Goal: Task Accomplishment & Management: Manage account settings

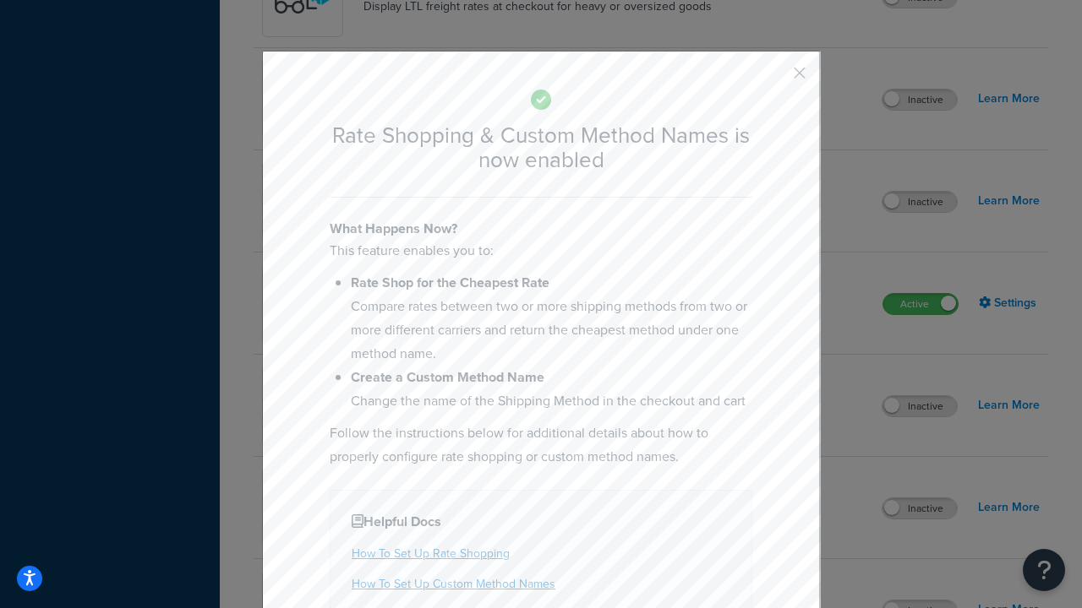
click at [774, 77] on button "button" at bounding box center [774, 79] width 4 height 4
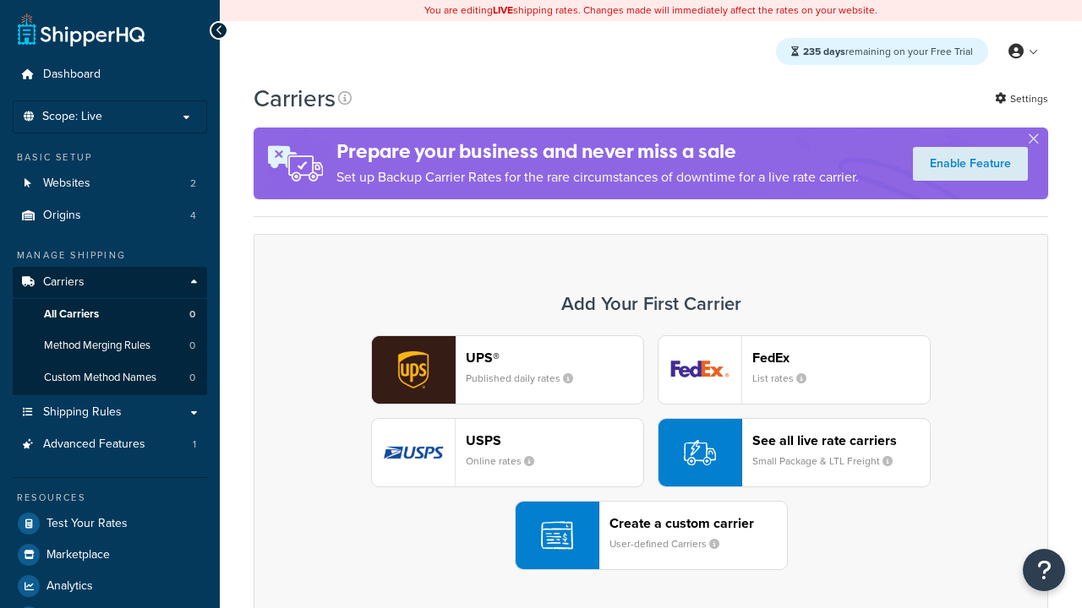
click at [794, 453] on div "See all live rate carriers Small Package & LTL Freight" at bounding box center [840, 453] width 177 height 41
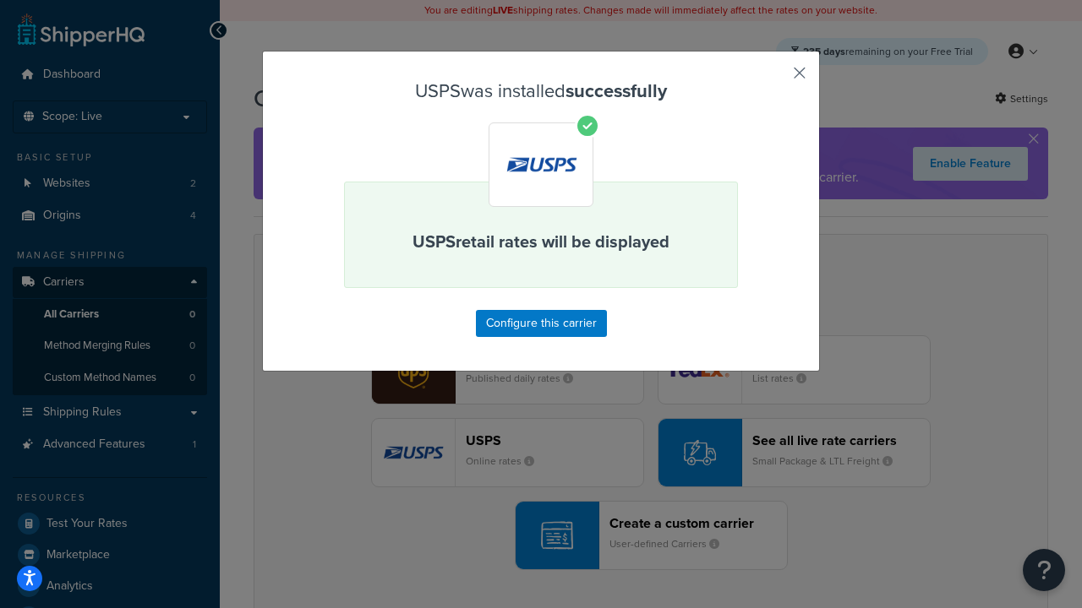
click at [774, 79] on button "button" at bounding box center [774, 79] width 4 height 4
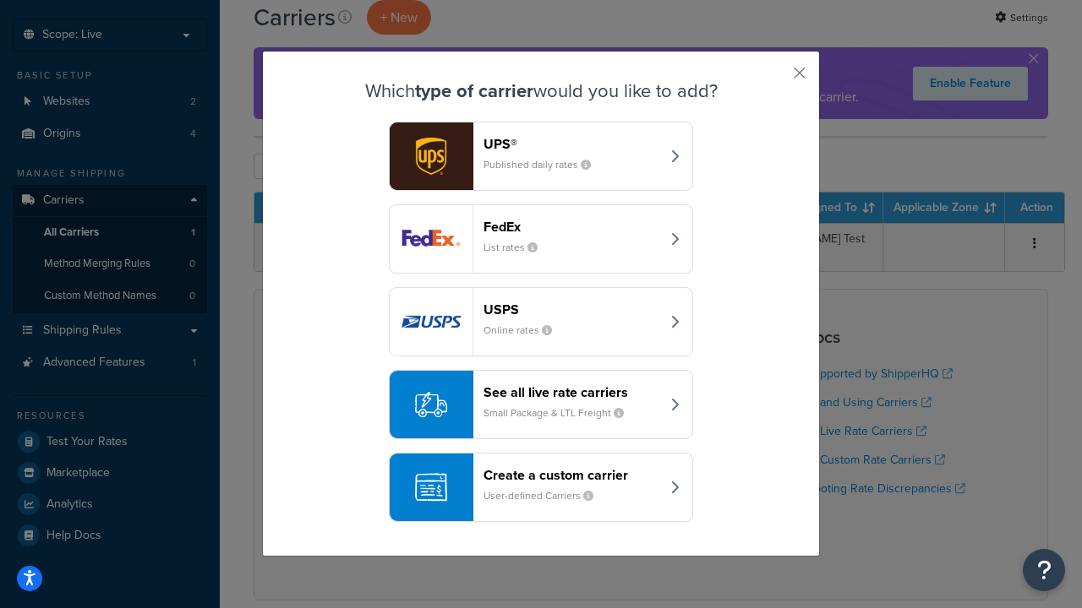
click at [541, 405] on div "See all live rate carriers Small Package & LTL Freight" at bounding box center [571, 405] width 177 height 41
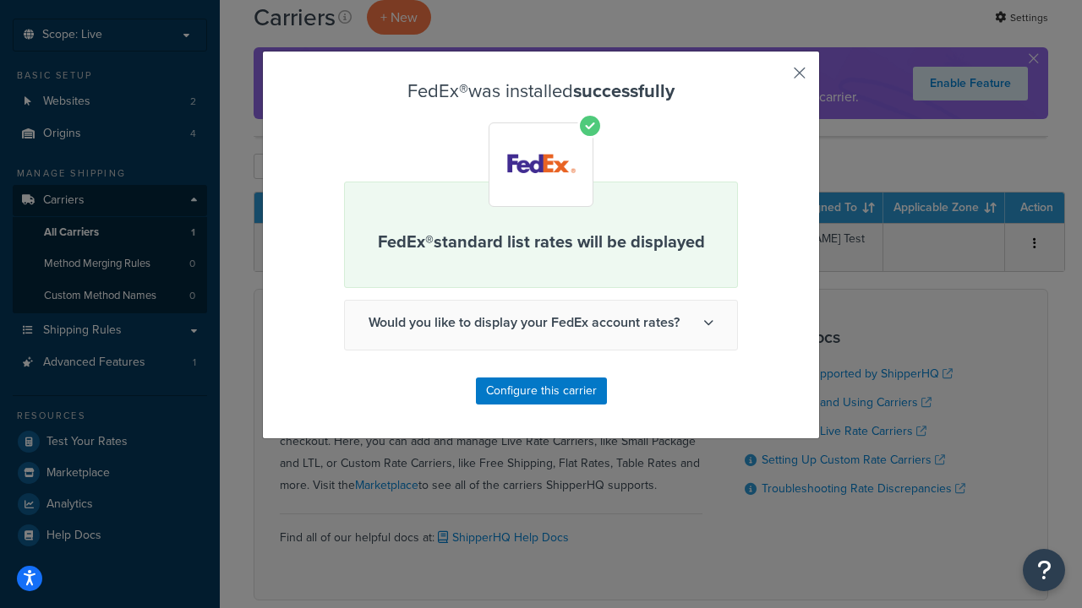
click at [774, 79] on button "button" at bounding box center [774, 79] width 4 height 4
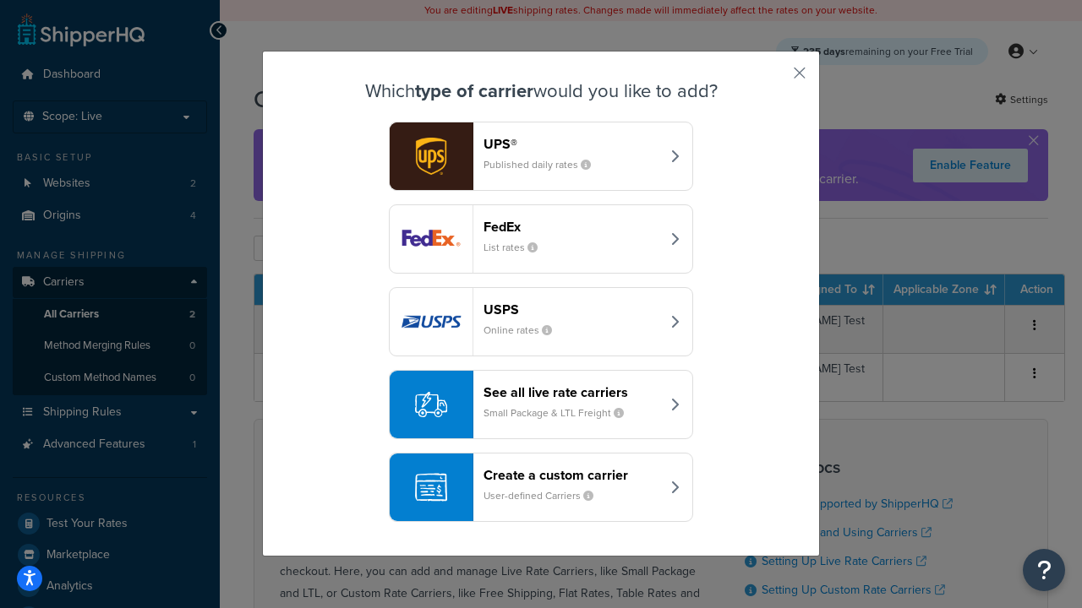
click at [541, 405] on div "See all live rate carriers Small Package & LTL Freight" at bounding box center [571, 405] width 177 height 41
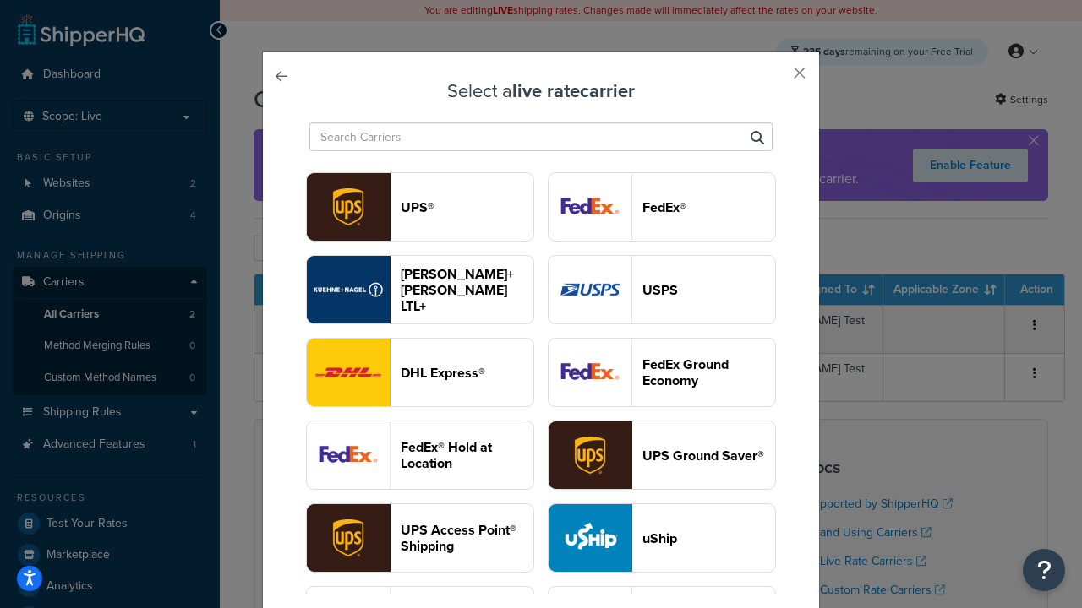
click at [467, 207] on header "UPS®" at bounding box center [467, 207] width 133 height 16
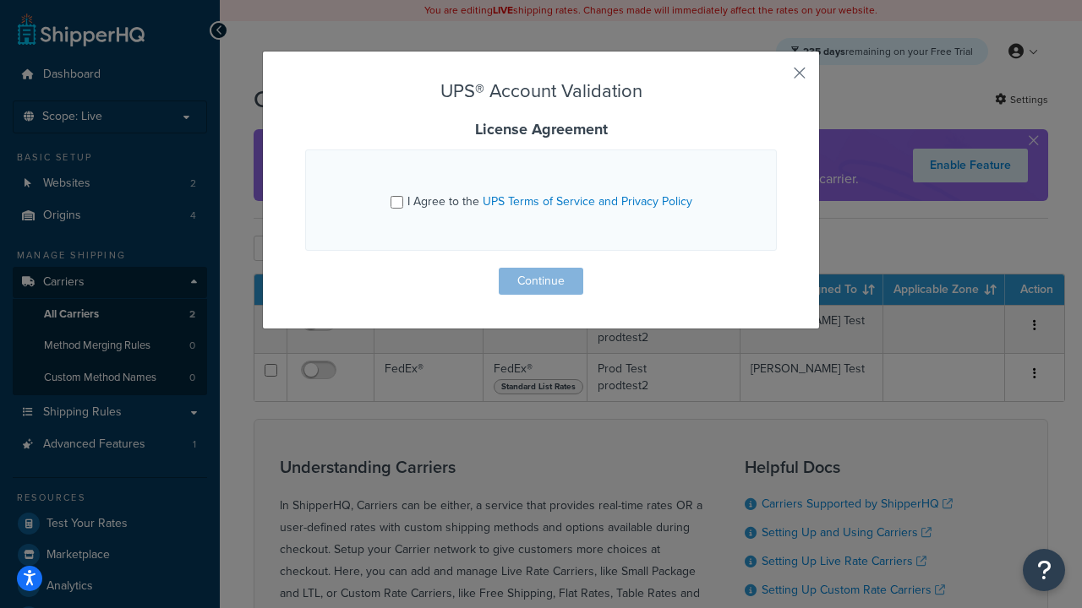
click at [396, 202] on input "I Agree to the UPS Terms of Service and Privacy Policy" at bounding box center [396, 202] width 13 height 13
checkbox input "true"
click at [541, 281] on button "Continue" at bounding box center [541, 281] width 85 height 27
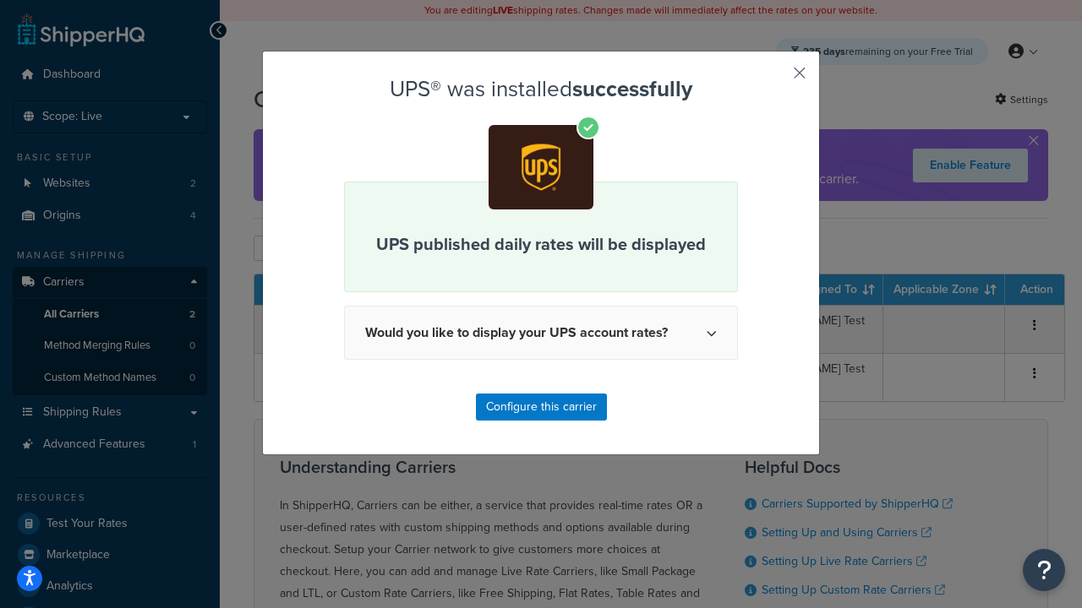
click at [774, 79] on button "button" at bounding box center [774, 79] width 4 height 4
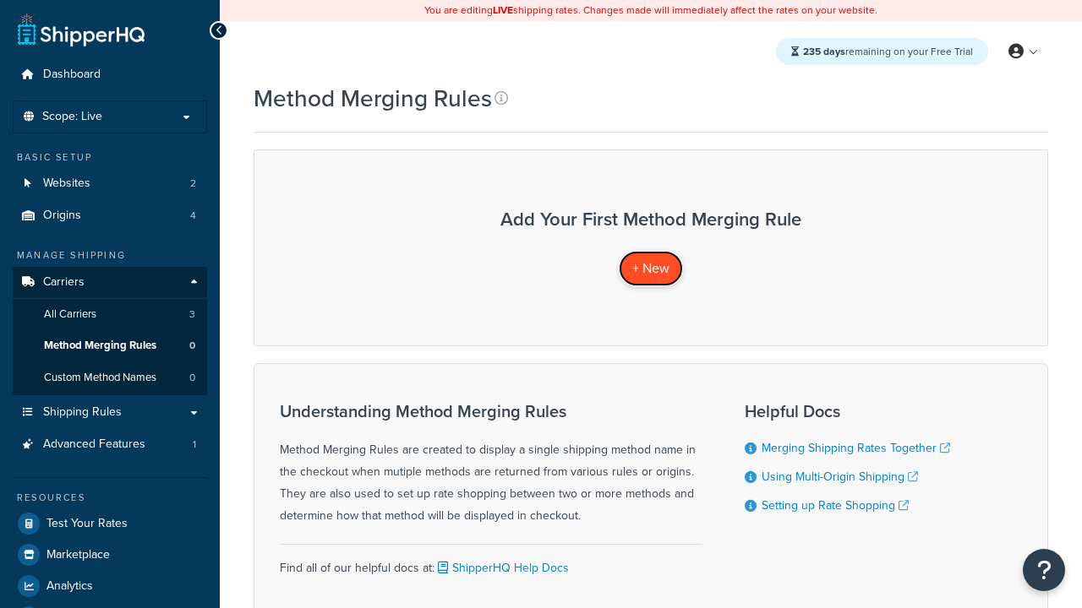
click at [651, 268] on span "+ New" at bounding box center [650, 268] width 37 height 19
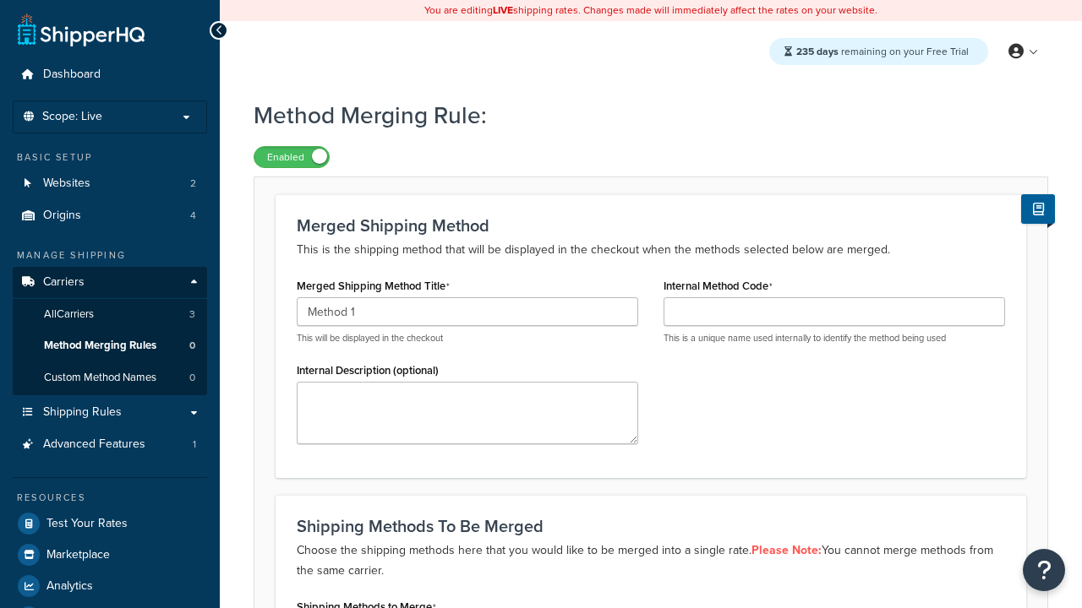
type input "Method 1"
type input "001"
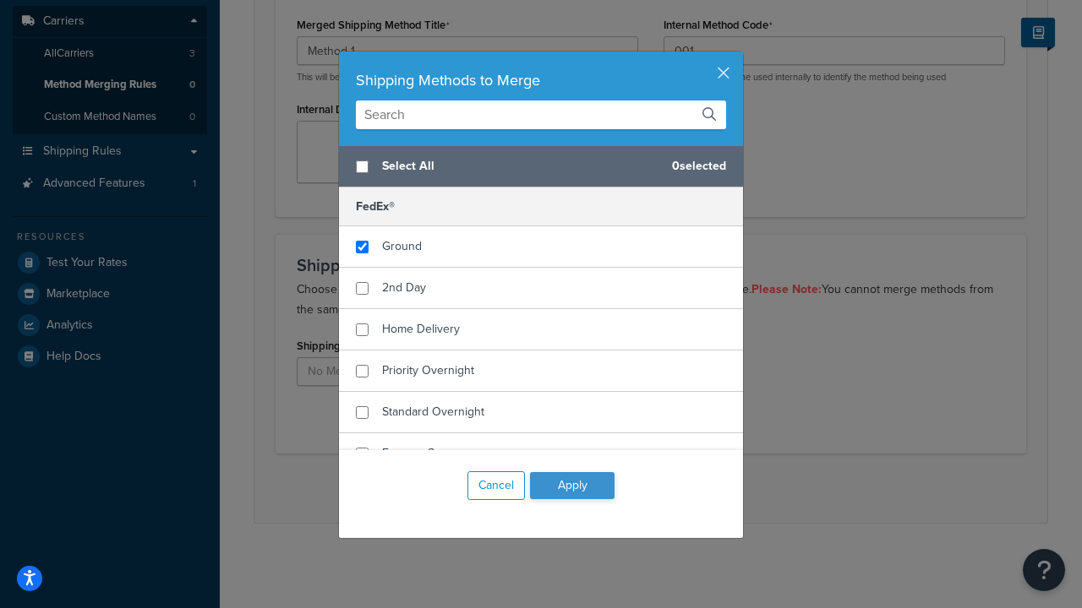
click at [401, 247] on span "Ground" at bounding box center [402, 246] width 40 height 18
checkbox input "true"
click at [572, 486] on button "Apply" at bounding box center [572, 485] width 85 height 27
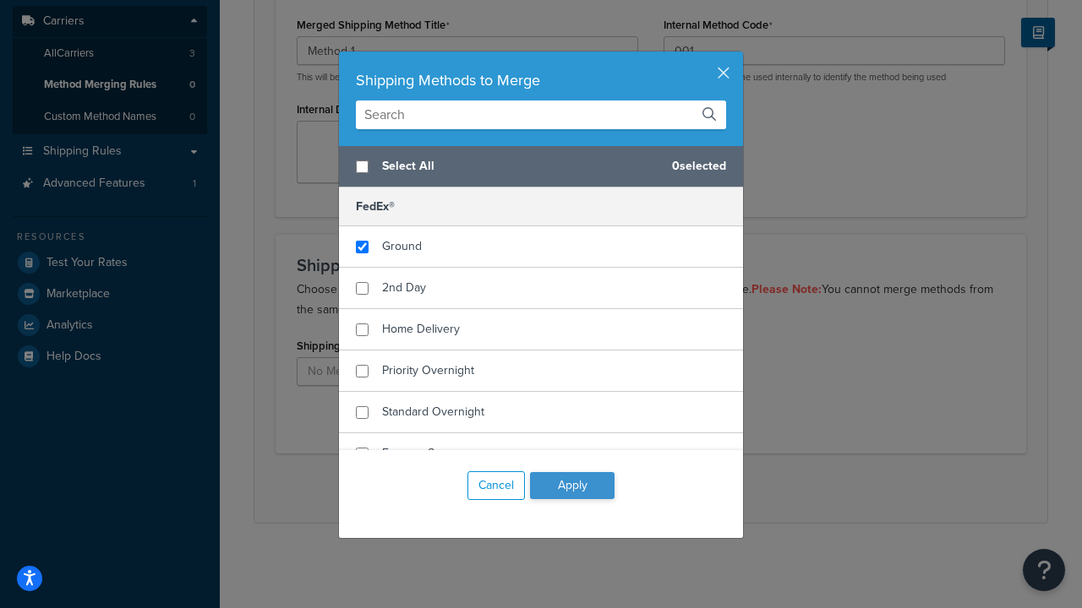
scroll to position [0, 0]
click at [641, 488] on button "Save" at bounding box center [642, 488] width 46 height 27
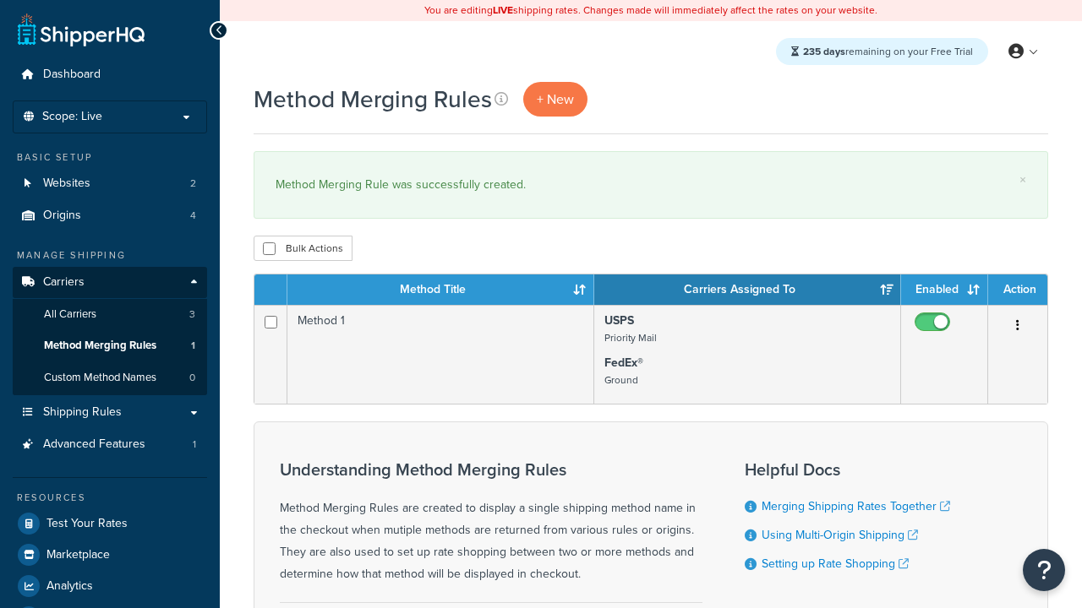
click at [440, 291] on th "Method Title" at bounding box center [440, 290] width 307 height 30
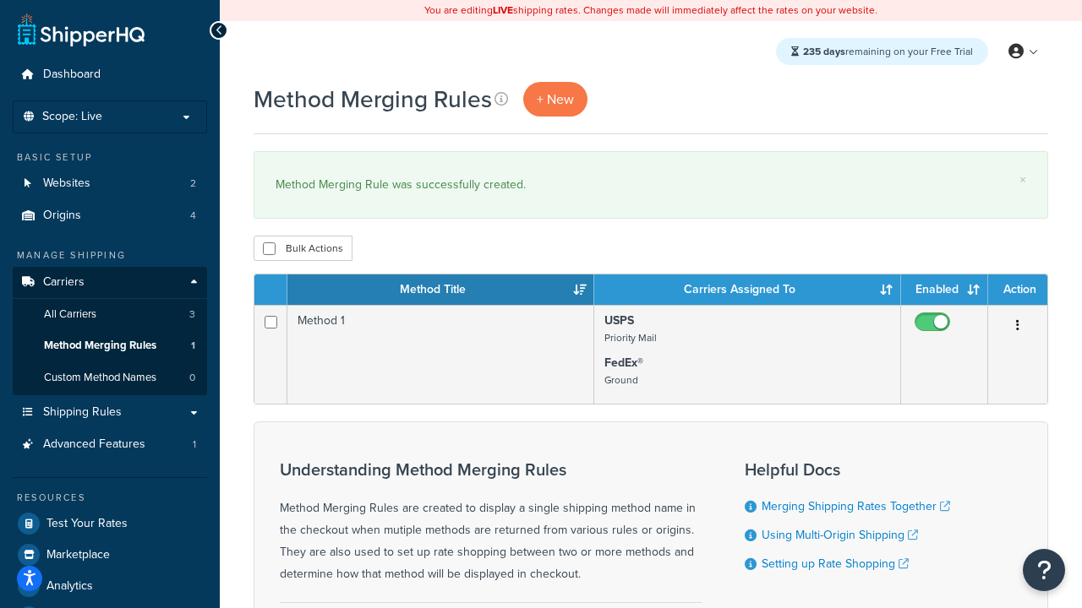
click at [440, 291] on th "Method Title" at bounding box center [440, 290] width 307 height 30
click at [747, 291] on th "Carriers Assigned To" at bounding box center [747, 290] width 307 height 30
click at [944, 291] on th "Enabled" at bounding box center [944, 290] width 87 height 30
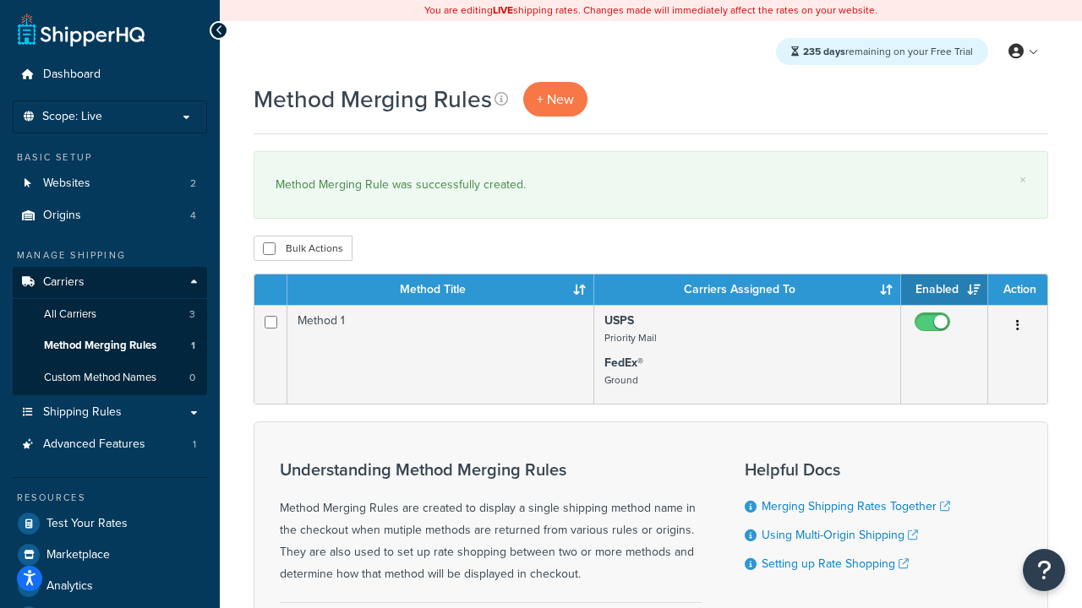
click at [944, 291] on th "Enabled" at bounding box center [944, 290] width 87 height 30
click at [1018, 291] on th "Action" at bounding box center [1017, 290] width 59 height 30
click at [269, 249] on input "checkbox" at bounding box center [269, 249] width 13 height 13
checkbox input "true"
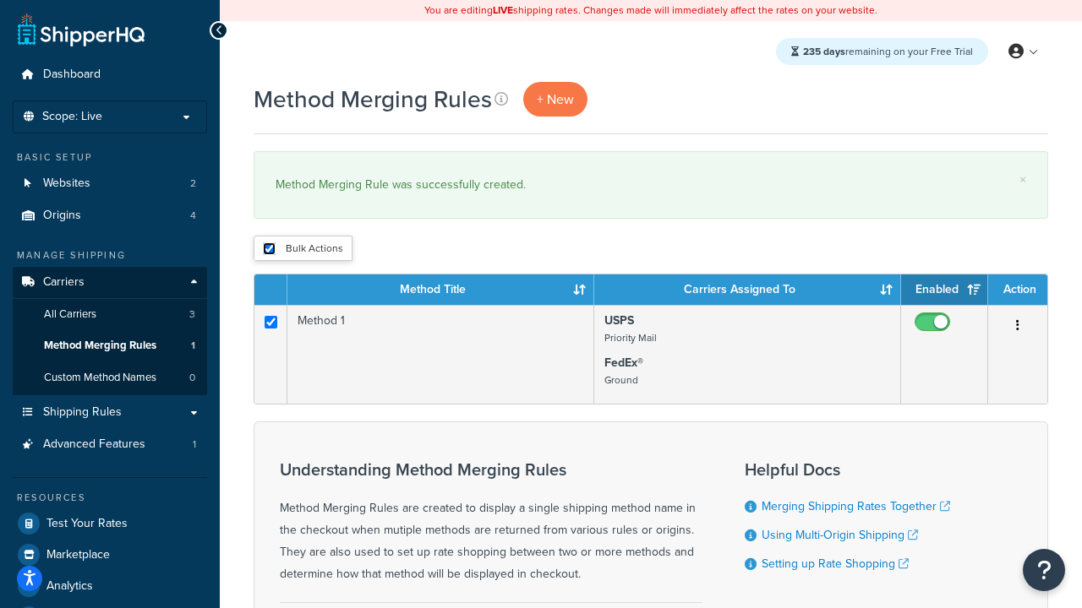
checkbox input "true"
click at [0, 0] on button "Delete" at bounding box center [0, 0] width 0 height 0
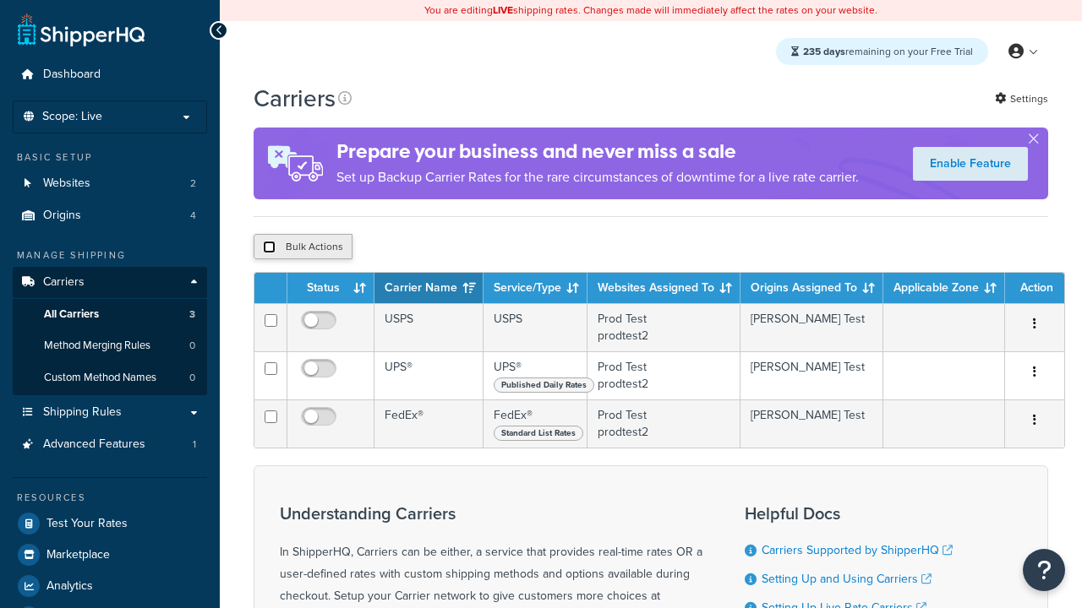
click at [269, 249] on input "checkbox" at bounding box center [269, 247] width 13 height 13
checkbox input "true"
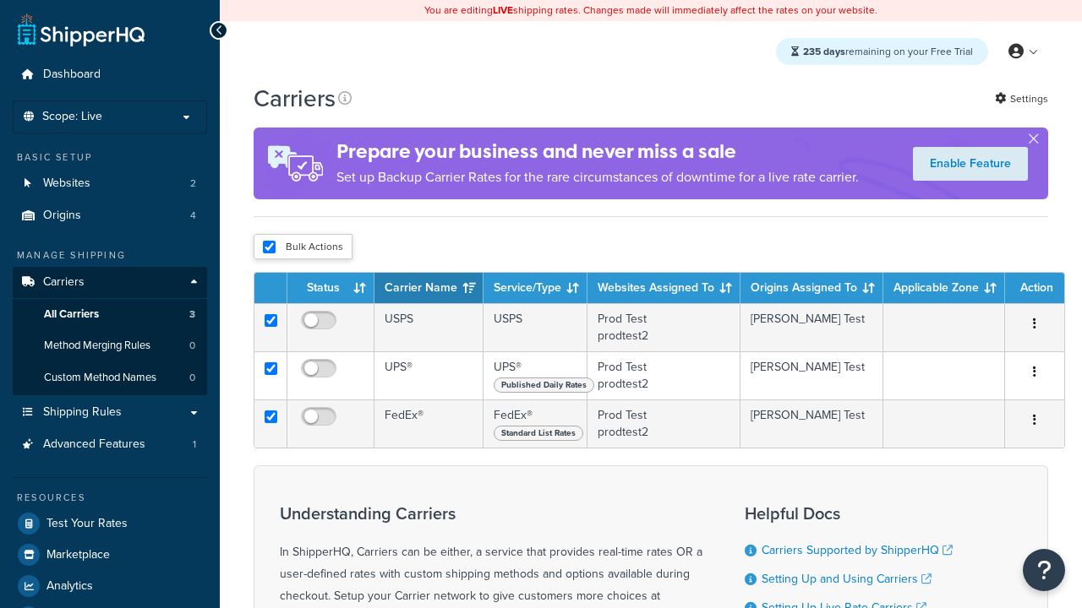
click at [0, 0] on button "Delete" at bounding box center [0, 0] width 0 height 0
